Goal: Task Accomplishment & Management: Manage account settings

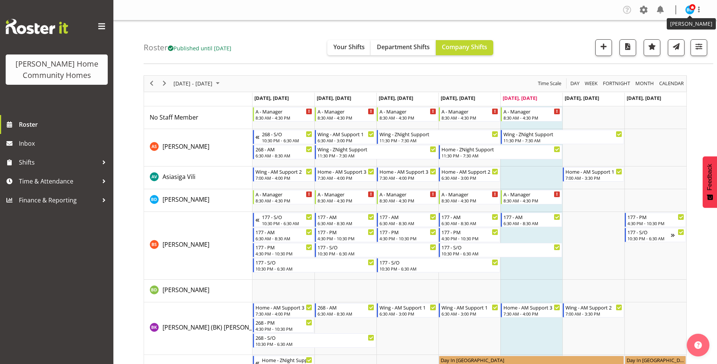
click at [690, 12] on img at bounding box center [690, 9] width 9 height 9
click at [663, 33] on link "Profile" at bounding box center [667, 26] width 73 height 14
click at [664, 14] on span at bounding box center [661, 10] width 12 height 12
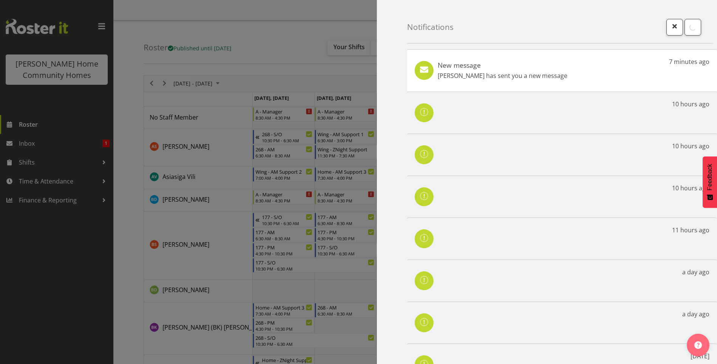
click at [52, 148] on div at bounding box center [358, 182] width 717 height 364
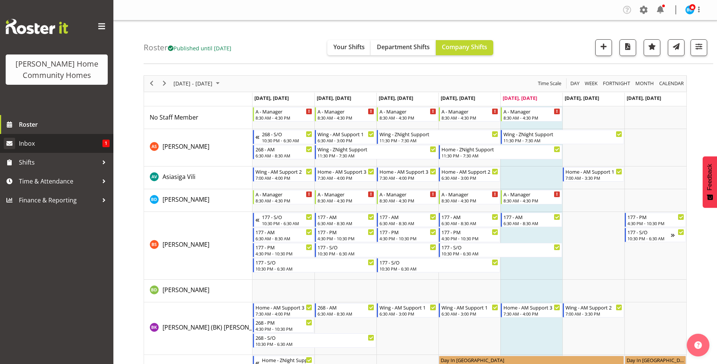
click at [52, 142] on div at bounding box center [358, 182] width 717 height 364
click at [52, 145] on span "Inbox" at bounding box center [61, 143] width 84 height 11
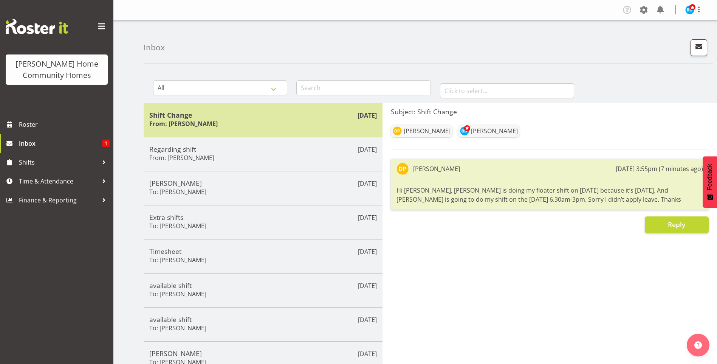
click at [232, 120] on div "Shift Change From: Daljeet Prasad" at bounding box center [263, 120] width 228 height 19
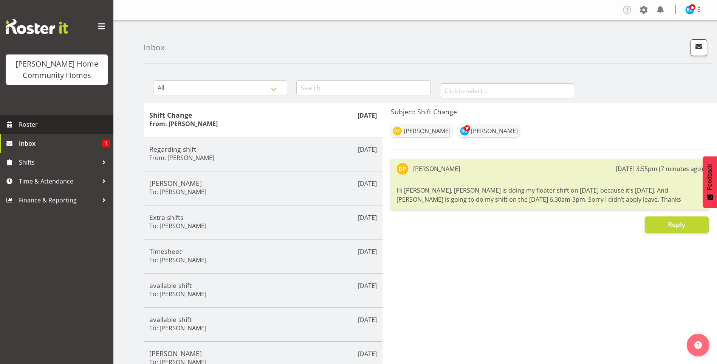
click at [43, 119] on span "Roster" at bounding box center [64, 124] width 91 height 11
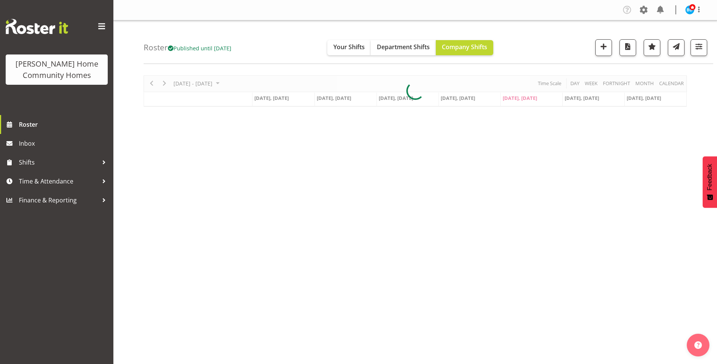
click at [232, 83] on div "[DATE] - [DATE] [DATE] Day Week Fortnight Month calendar Month Agenda Time Scal…" at bounding box center [415, 90] width 543 height 31
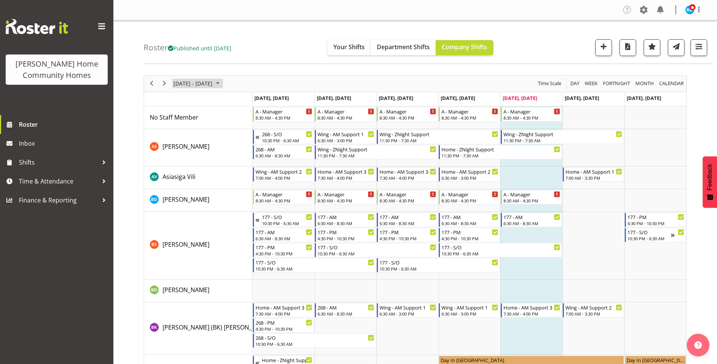
click at [222, 83] on span "October 2025" at bounding box center [217, 83] width 9 height 9
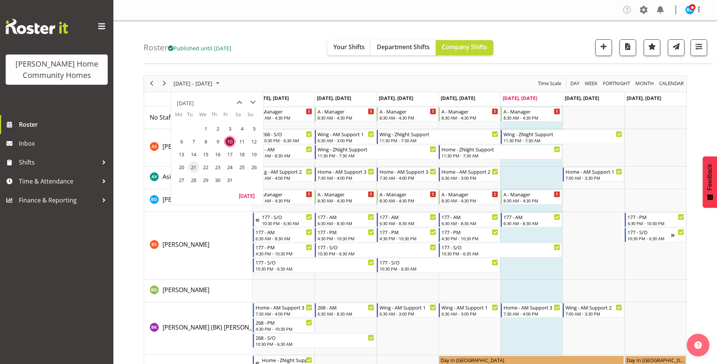
click at [191, 168] on span "21" at bounding box center [193, 166] width 11 height 11
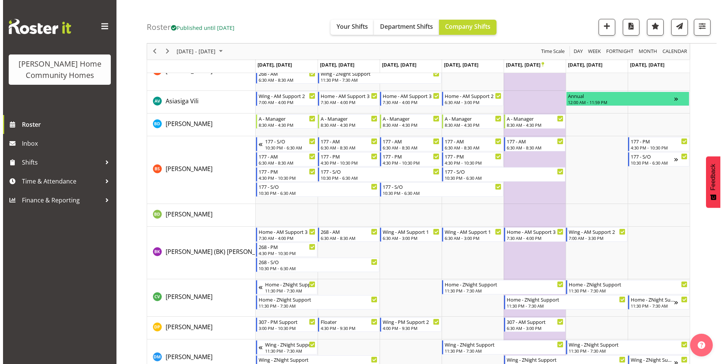
scroll to position [113, 0]
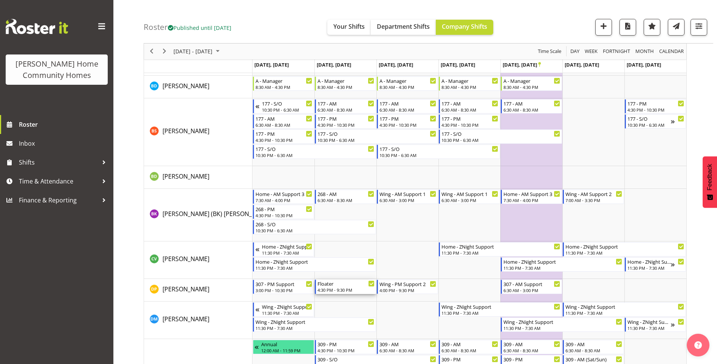
click at [330, 287] on div "Floater" at bounding box center [346, 283] width 57 height 8
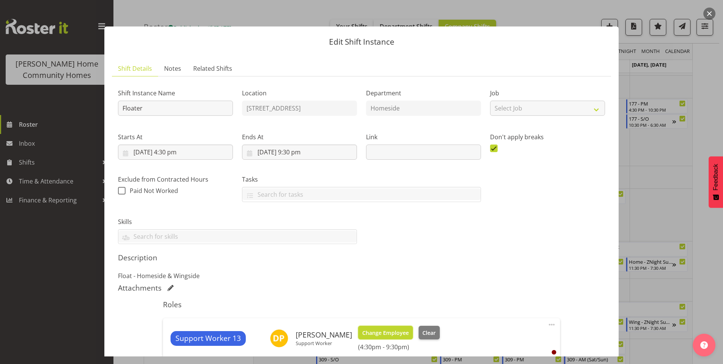
click at [394, 331] on span "Change Employee" at bounding box center [385, 333] width 47 height 8
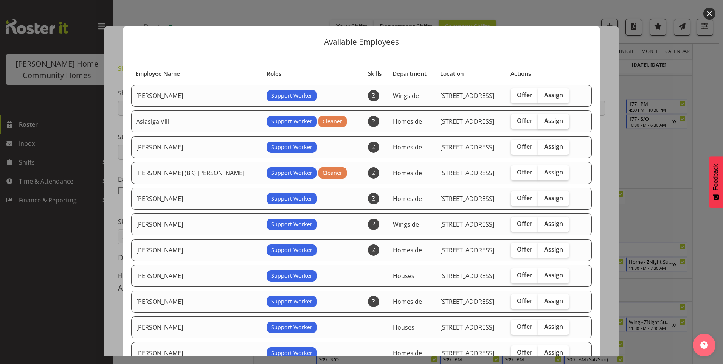
click at [544, 123] on span "Assign" at bounding box center [553, 121] width 19 height 8
click at [543, 123] on input "Assign" at bounding box center [540, 120] width 5 height 5
checkbox input "true"
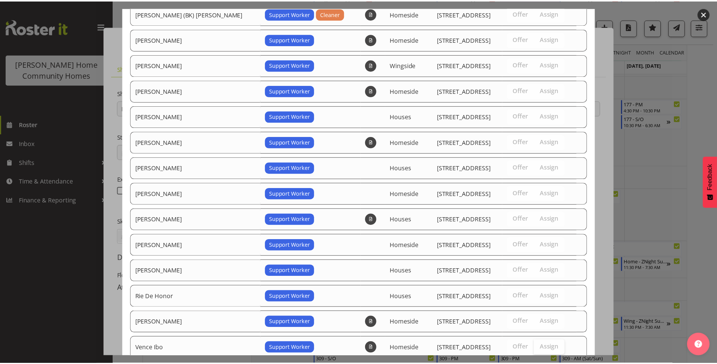
scroll to position [209, 0]
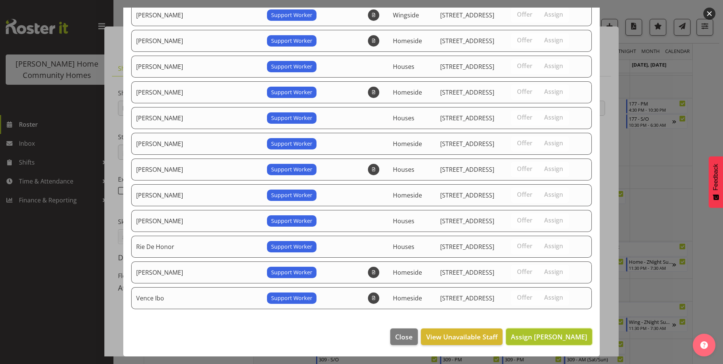
click at [549, 337] on span "Assign Asiasiga Vili" at bounding box center [549, 336] width 76 height 9
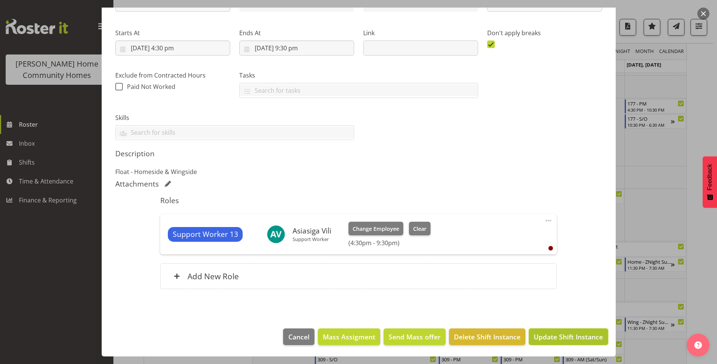
click at [571, 337] on span "Update Shift Instance" at bounding box center [568, 337] width 69 height 10
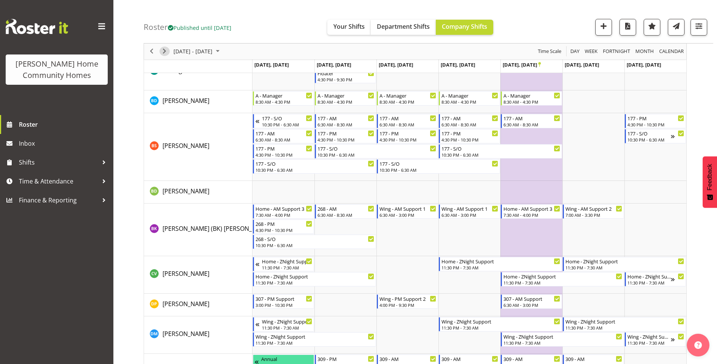
click at [164, 48] on span "Next" at bounding box center [164, 51] width 9 height 9
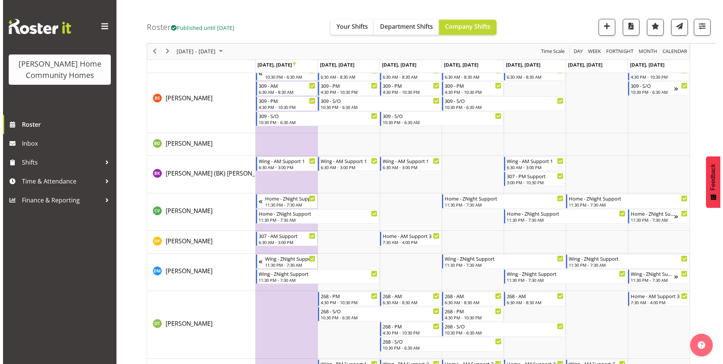
scroll to position [189, 0]
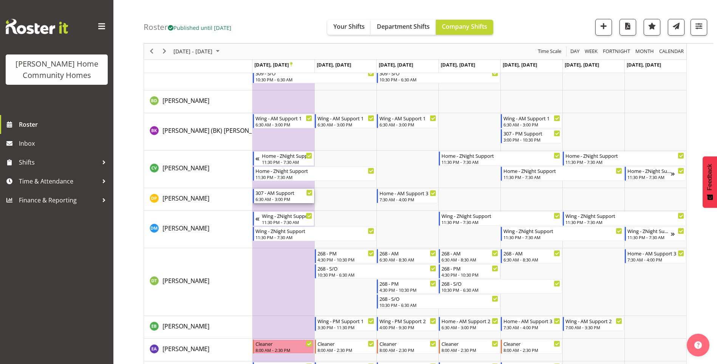
click at [287, 200] on div "6:30 AM - 3:00 PM" at bounding box center [284, 199] width 57 height 6
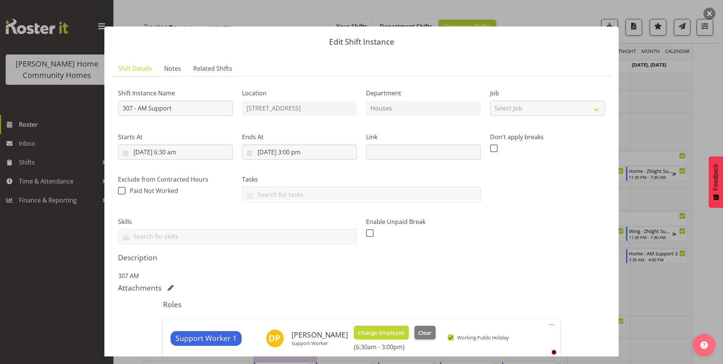
click at [386, 337] on button "Change Employee" at bounding box center [381, 333] width 55 height 14
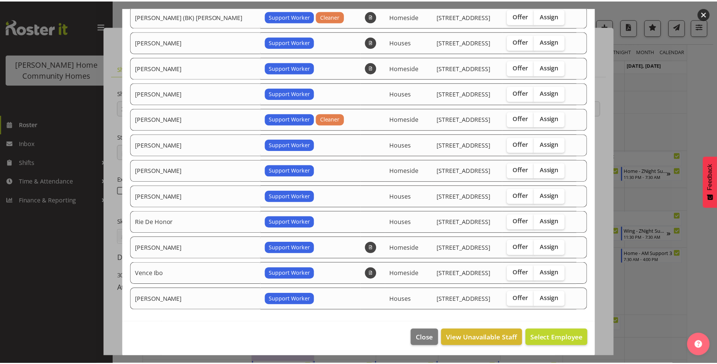
scroll to position [106, 0]
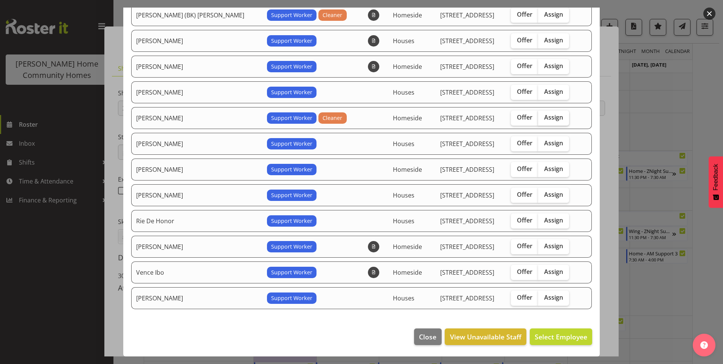
click at [544, 118] on span "Assign" at bounding box center [553, 117] width 19 height 8
click at [538, 118] on input "Assign" at bounding box center [540, 117] width 5 height 5
checkbox input "true"
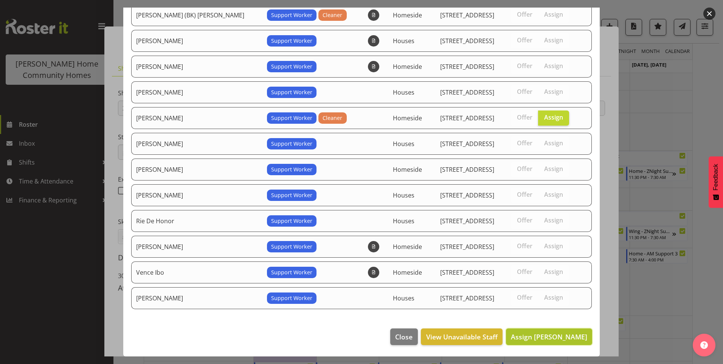
click at [554, 337] on span "Assign Julius Antonio" at bounding box center [549, 336] width 76 height 9
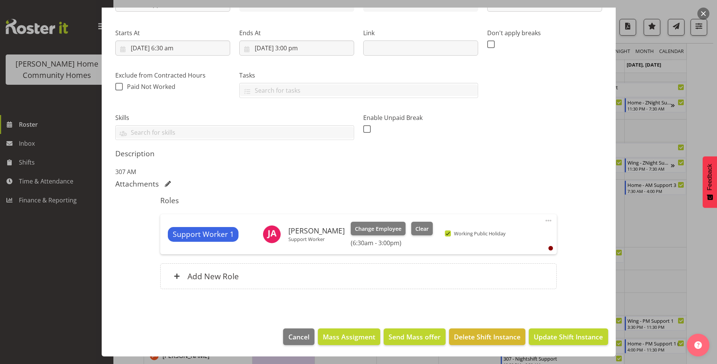
scroll to position [303, 0]
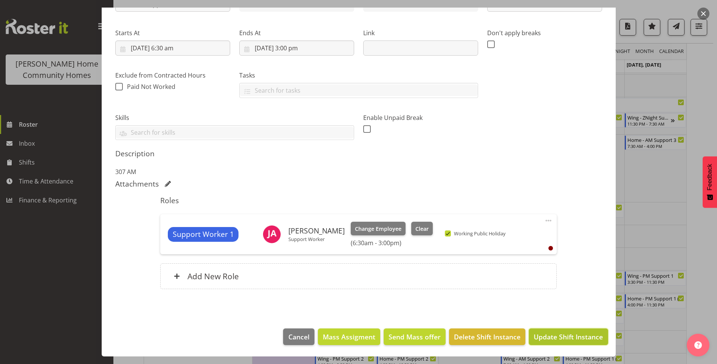
click at [546, 341] on span "Update Shift Instance" at bounding box center [568, 337] width 69 height 10
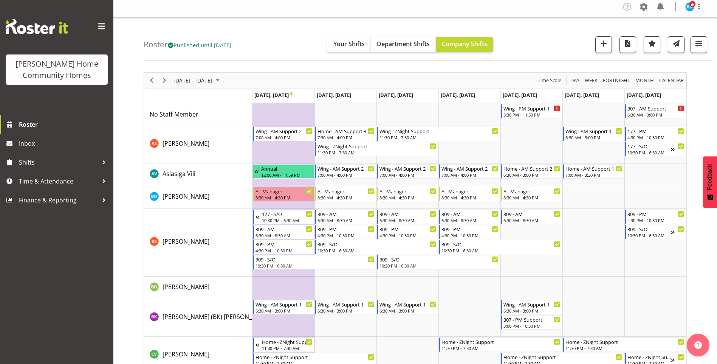
scroll to position [0, 0]
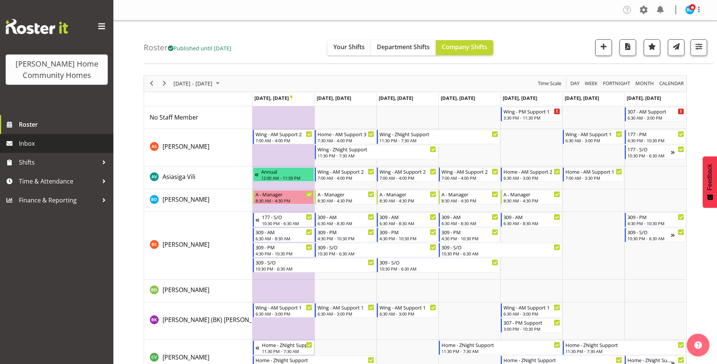
click at [49, 145] on span "Inbox" at bounding box center [64, 143] width 91 height 11
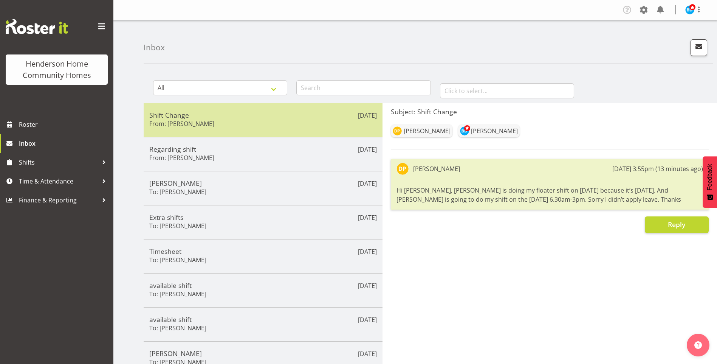
click at [251, 121] on div "Shift Change From: [PERSON_NAME]" at bounding box center [263, 120] width 228 height 19
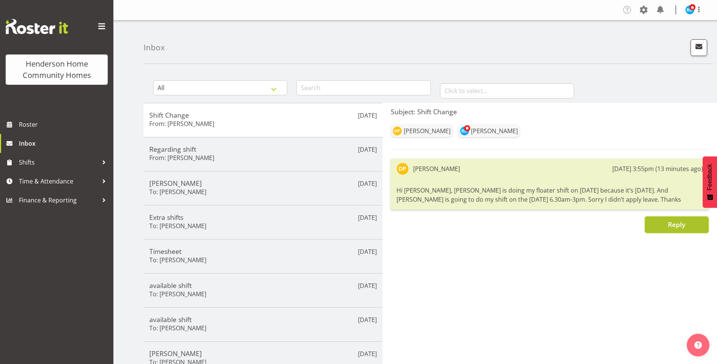
click at [655, 226] on button "Reply" at bounding box center [677, 224] width 64 height 17
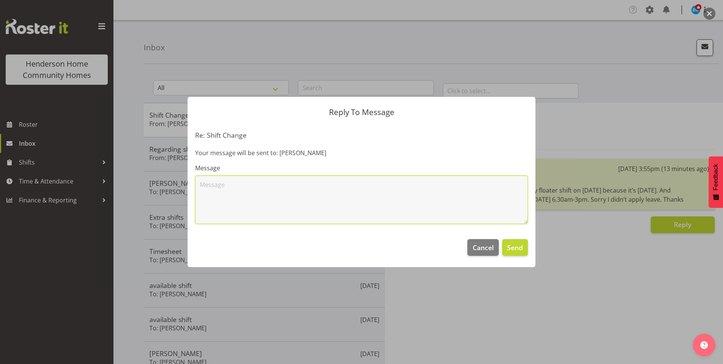
click at [334, 196] on textarea at bounding box center [361, 199] width 333 height 48
type textarea "Hi [PERSON_NAME], I have made the changes on Rosterit this time, but in future,…"
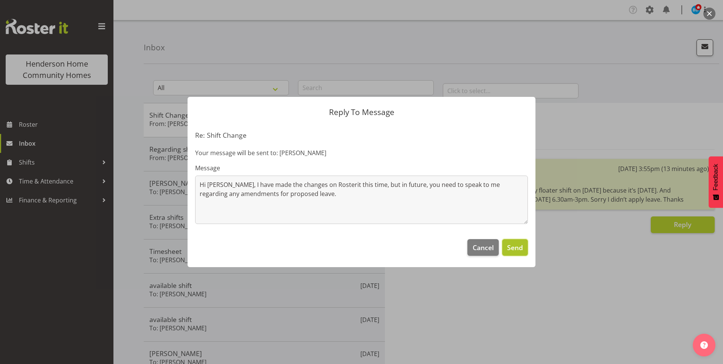
click at [508, 244] on span "Send" at bounding box center [515, 247] width 16 height 10
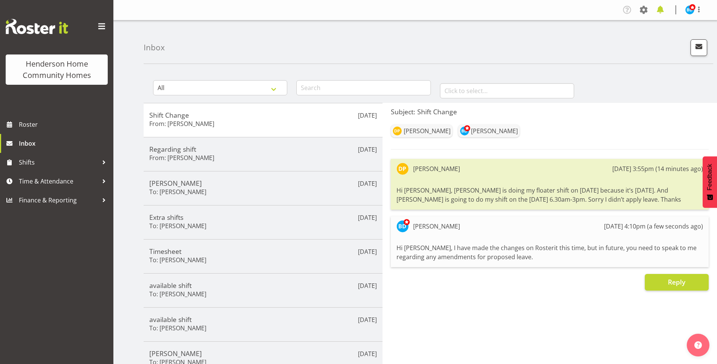
click at [661, 6] on span at bounding box center [661, 10] width 12 height 12
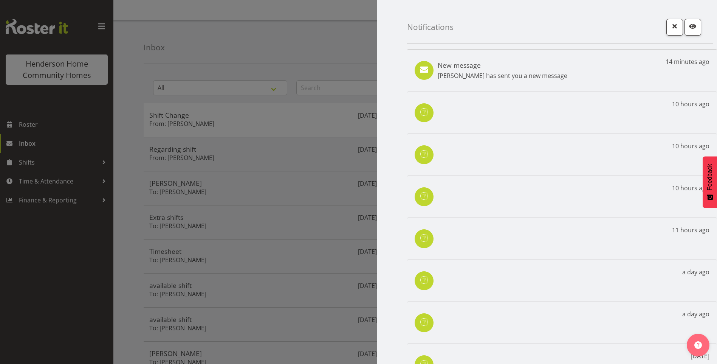
click at [476, 68] on h5 "New message" at bounding box center [503, 65] width 130 height 8
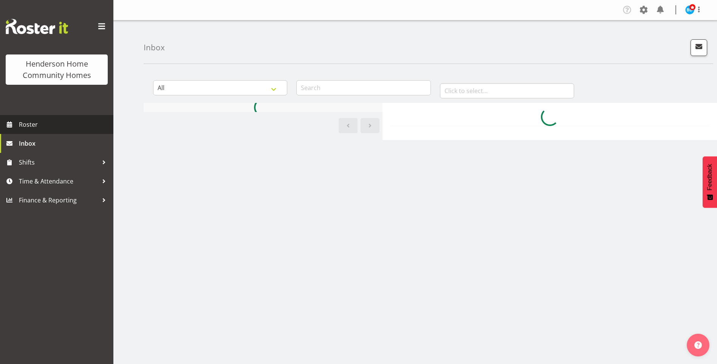
drag, startPoint x: 0, startPoint y: 0, endPoint x: 40, endPoint y: 123, distance: 129.4
click at [40, 123] on span "Roster" at bounding box center [64, 124] width 91 height 11
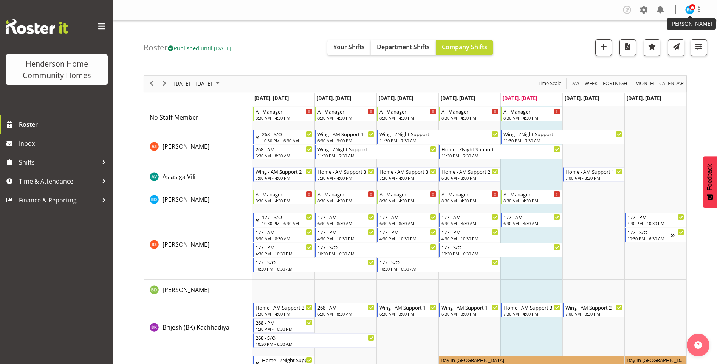
click at [691, 6] on span at bounding box center [693, 7] width 6 height 6
drag, startPoint x: 163, startPoint y: 83, endPoint x: 176, endPoint y: 77, distance: 14.6
click at [164, 82] on span "Next" at bounding box center [164, 83] width 9 height 9
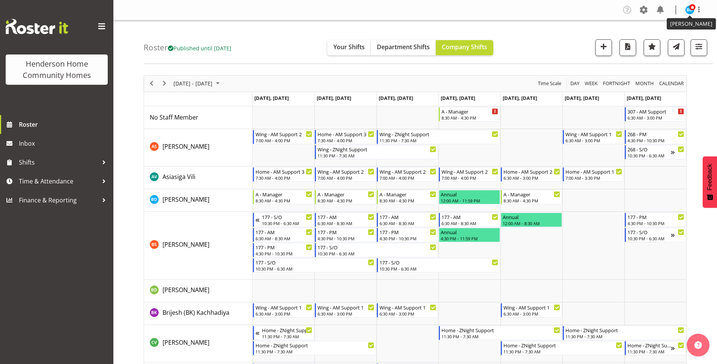
click at [691, 11] on img at bounding box center [690, 9] width 9 height 9
click at [656, 36] on link "Log Out" at bounding box center [667, 40] width 73 height 14
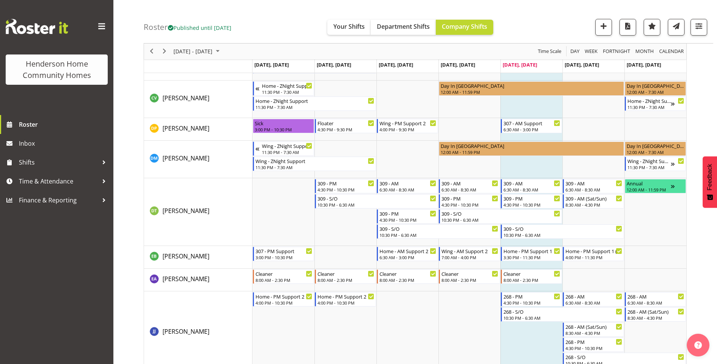
scroll to position [242, 0]
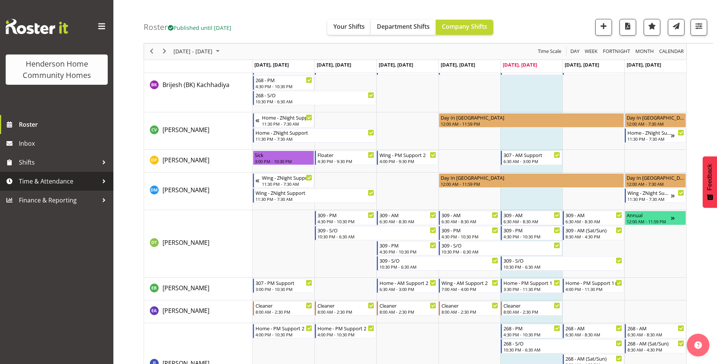
click at [51, 185] on span "Time & Attendance" at bounding box center [58, 180] width 79 height 11
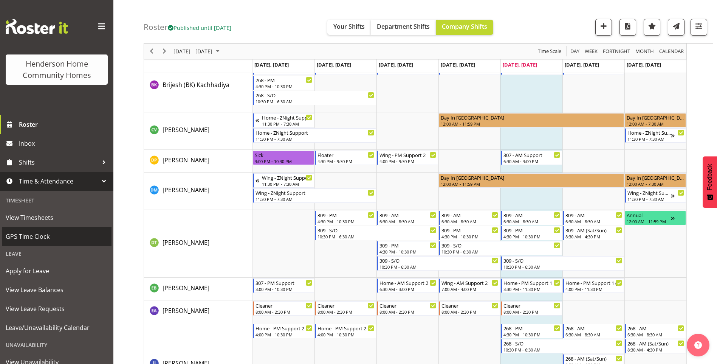
click at [31, 234] on span "GPS Time Clock" at bounding box center [57, 236] width 102 height 11
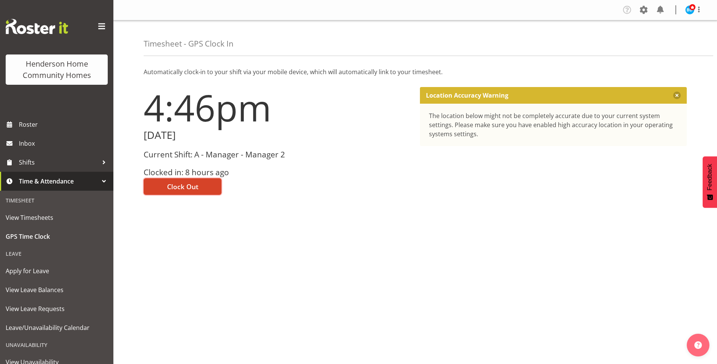
click at [186, 186] on span "Clock Out" at bounding box center [182, 187] width 31 height 10
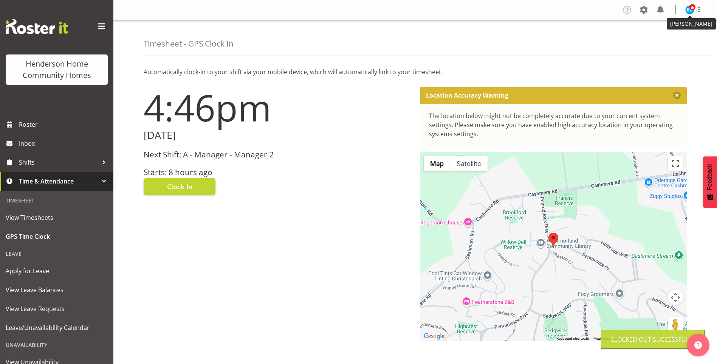
click at [692, 7] on span at bounding box center [693, 7] width 6 height 6
click at [647, 41] on link "Log Out" at bounding box center [667, 40] width 73 height 14
